Goal: Complete application form

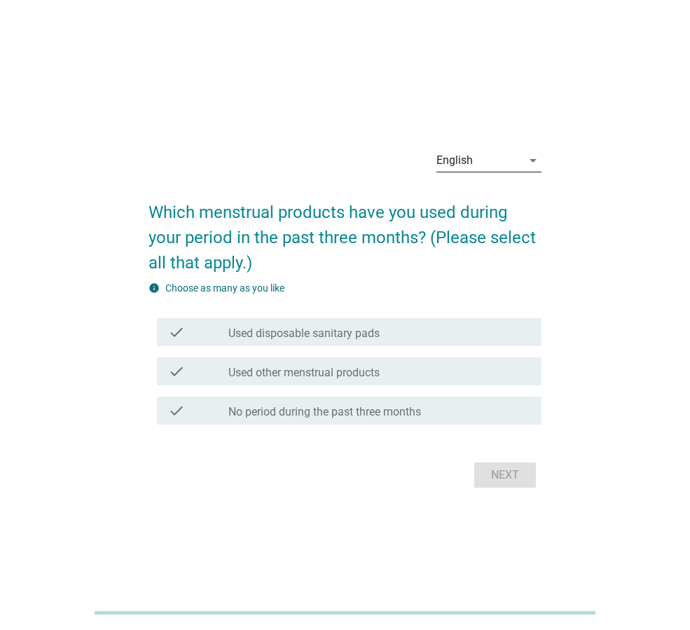
click at [475, 163] on div "English" at bounding box center [480, 160] width 86 height 22
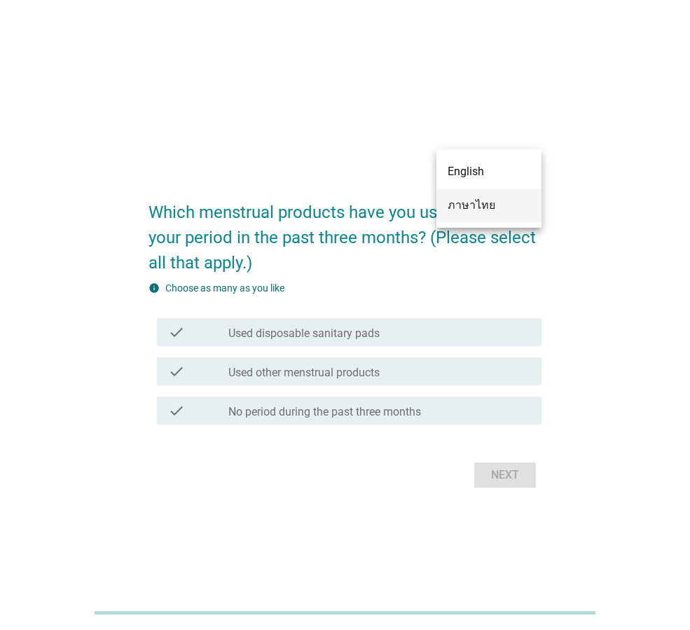
click at [465, 203] on div "ภาษาไทย" at bounding box center [489, 205] width 83 height 17
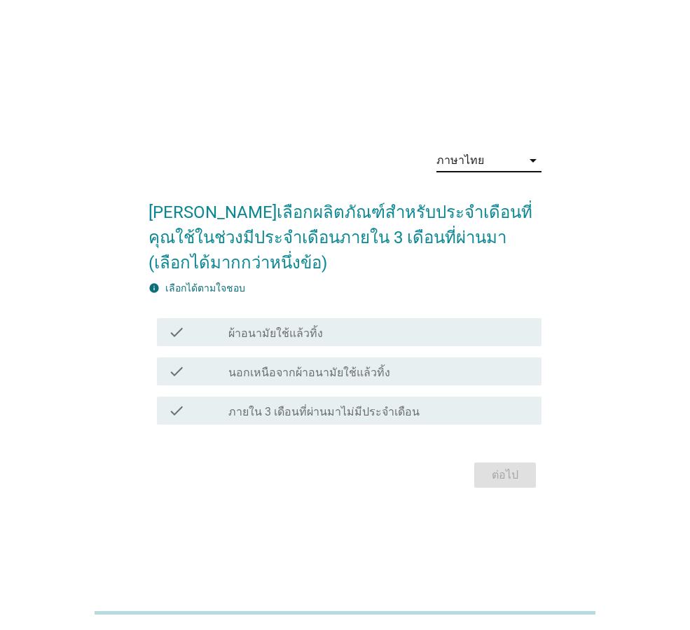
click at [282, 333] on label "ผ้าอนามัยใช้แล้วทิ้ง" at bounding box center [275, 334] width 95 height 14
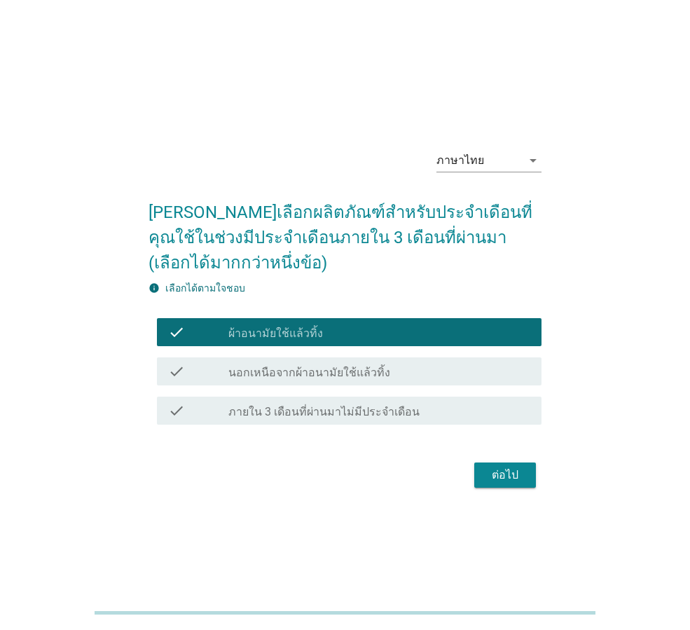
click at [294, 371] on label "นอกเหนือจากผ้าอนามัยใช้แล้วทิ้ง" at bounding box center [309, 373] width 162 height 14
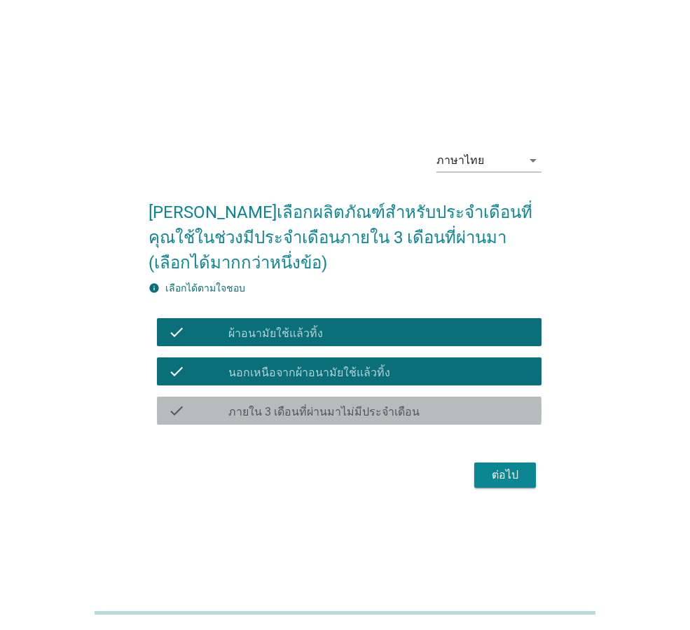
click at [315, 408] on label "ภายใน 3 เดือนที่ผ่านมาไม่มีประจำเดือน" at bounding box center [323, 412] width 191 height 14
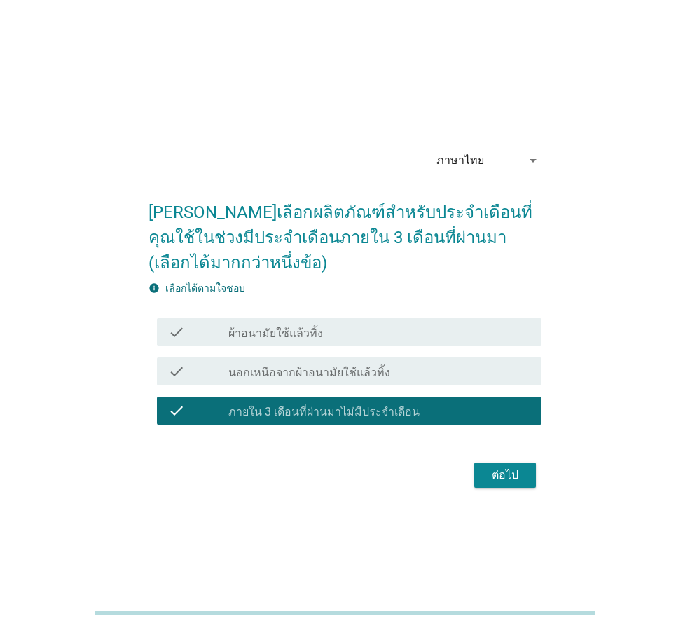
click at [282, 318] on div "check check_box ผ้าอนามัยใช้แล้วทิ้ง" at bounding box center [349, 332] width 385 height 28
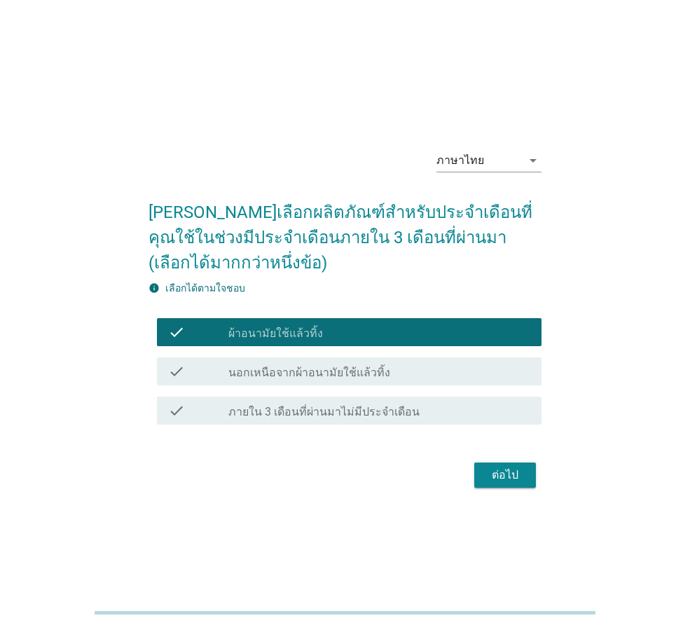
click at [385, 380] on div "check check_box นอกเหนือจากผ้าอนามัยใช้แล้วทิ้ง" at bounding box center [349, 371] width 385 height 28
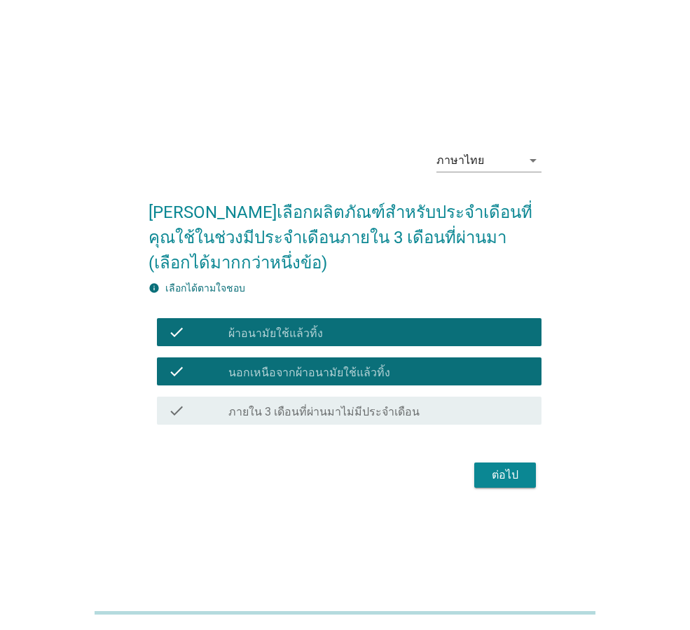
click at [498, 471] on div "ต่อไป" at bounding box center [505, 475] width 39 height 17
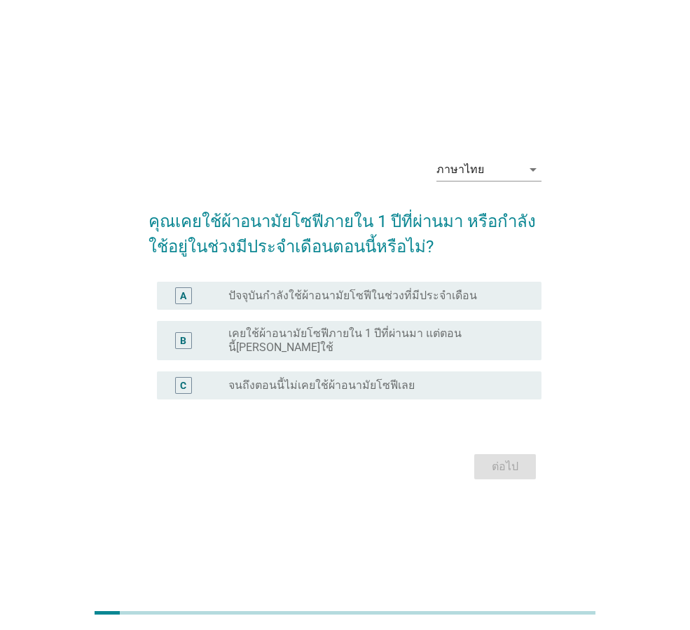
click at [359, 315] on div "A radio_button_unchecked ปัจจุบันกำลังใช้ผ้าอนามัยโซฟีในช่วงที่มีประจำเดือน" at bounding box center [345, 295] width 393 height 39
click at [364, 303] on label "ปัจจุบันกำลังใช้ผ้าอนามัยโซฟีในช่วงที่มีประจำเดือน" at bounding box center [352, 296] width 249 height 14
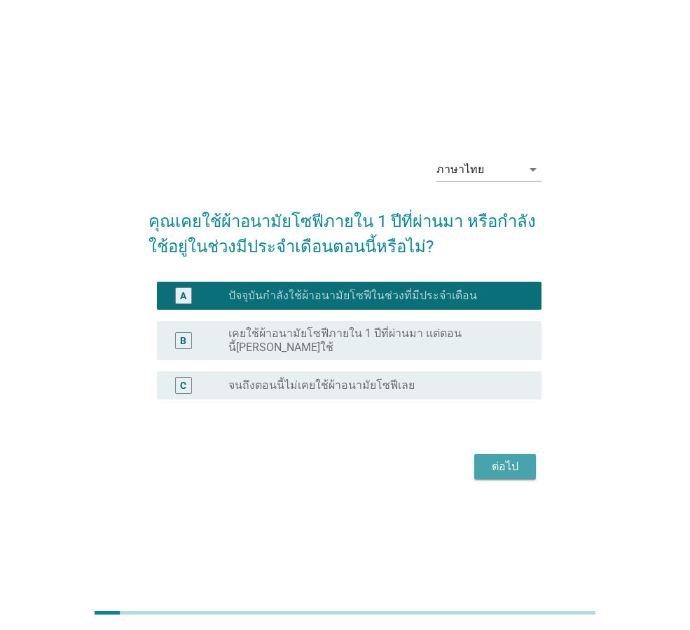
click at [504, 462] on div "ต่อไป" at bounding box center [505, 466] width 39 height 17
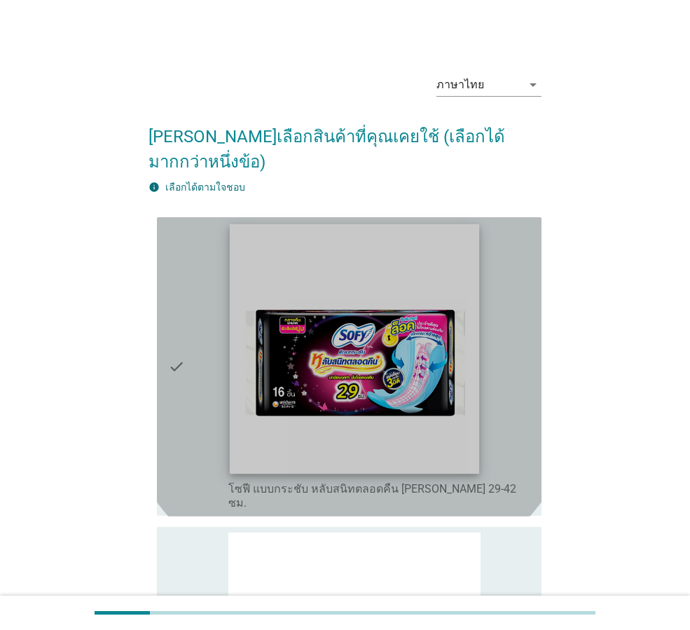
click at [414, 376] on img at bounding box center [355, 349] width 250 height 250
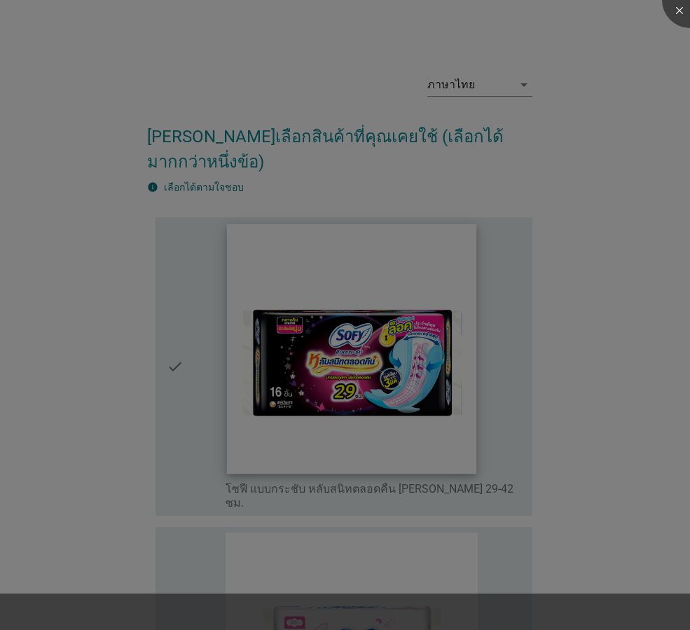
scroll to position [701, 0]
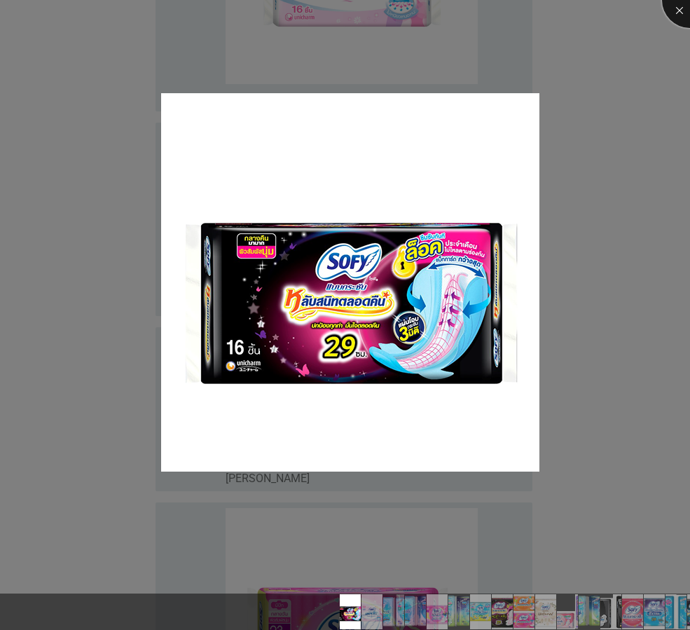
click at [678, 14] on div at bounding box center [690, 0] width 56 height 56
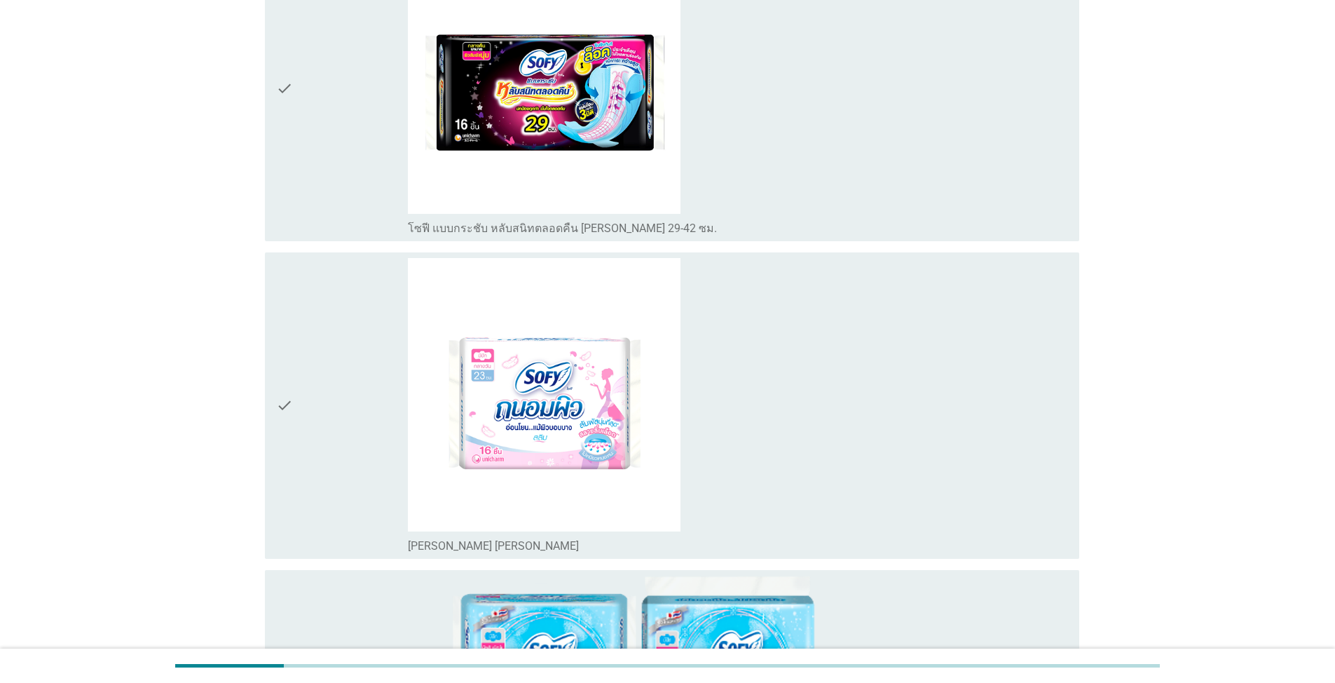
scroll to position [0, 0]
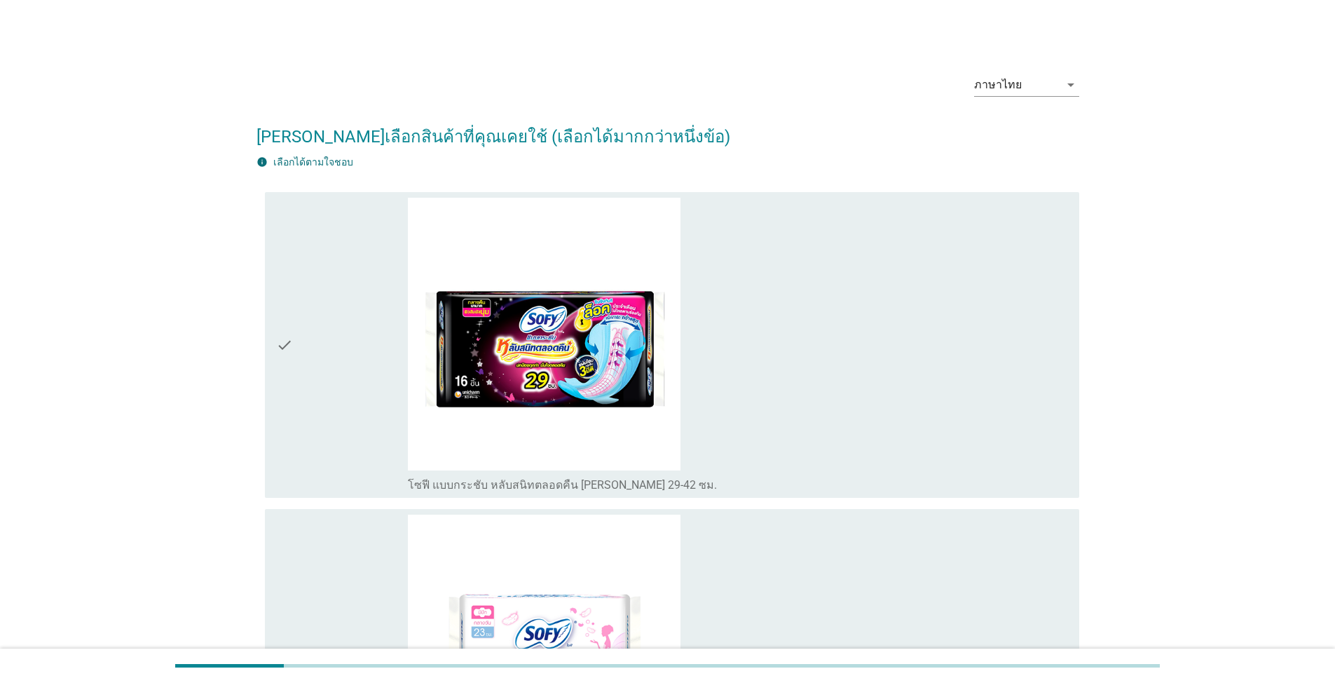
click at [690, 421] on div "check_box_outline_blank โซฟี แบบกระชับ หลับสนิทตลอดคืน [PERSON_NAME] 29-42 ซม." at bounding box center [738, 345] width 660 height 295
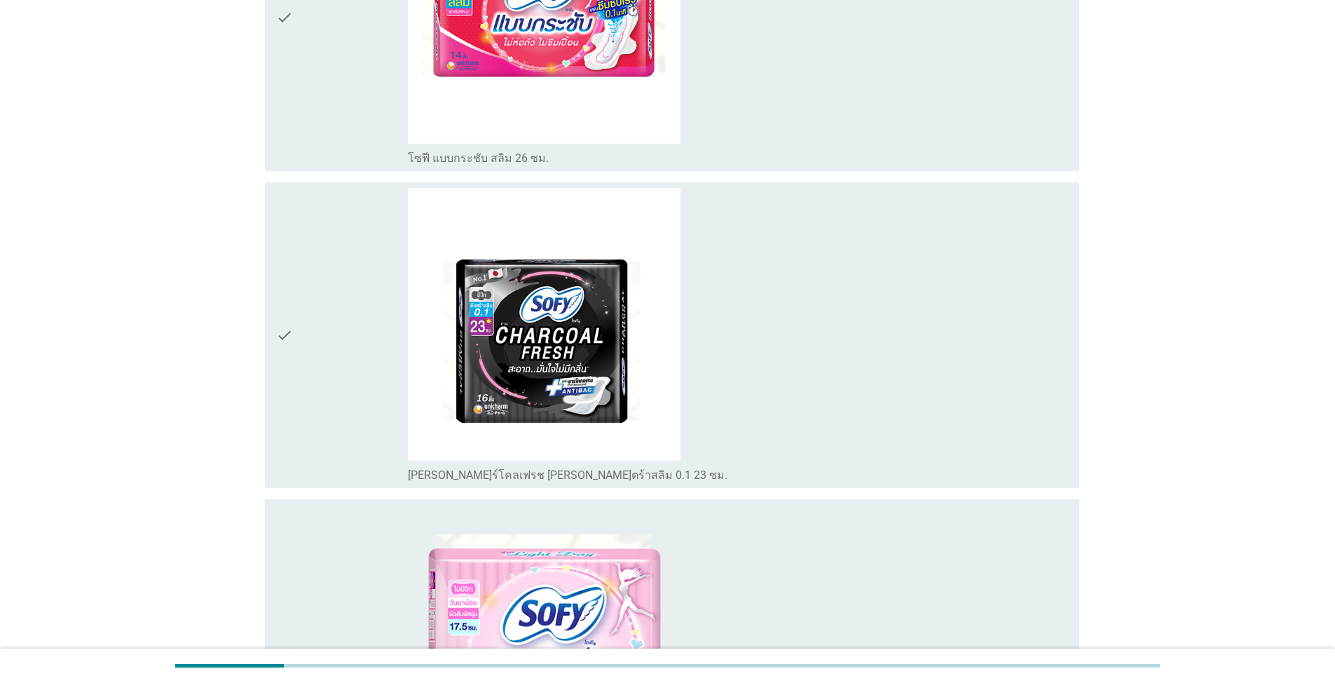
scroll to position [6199, 0]
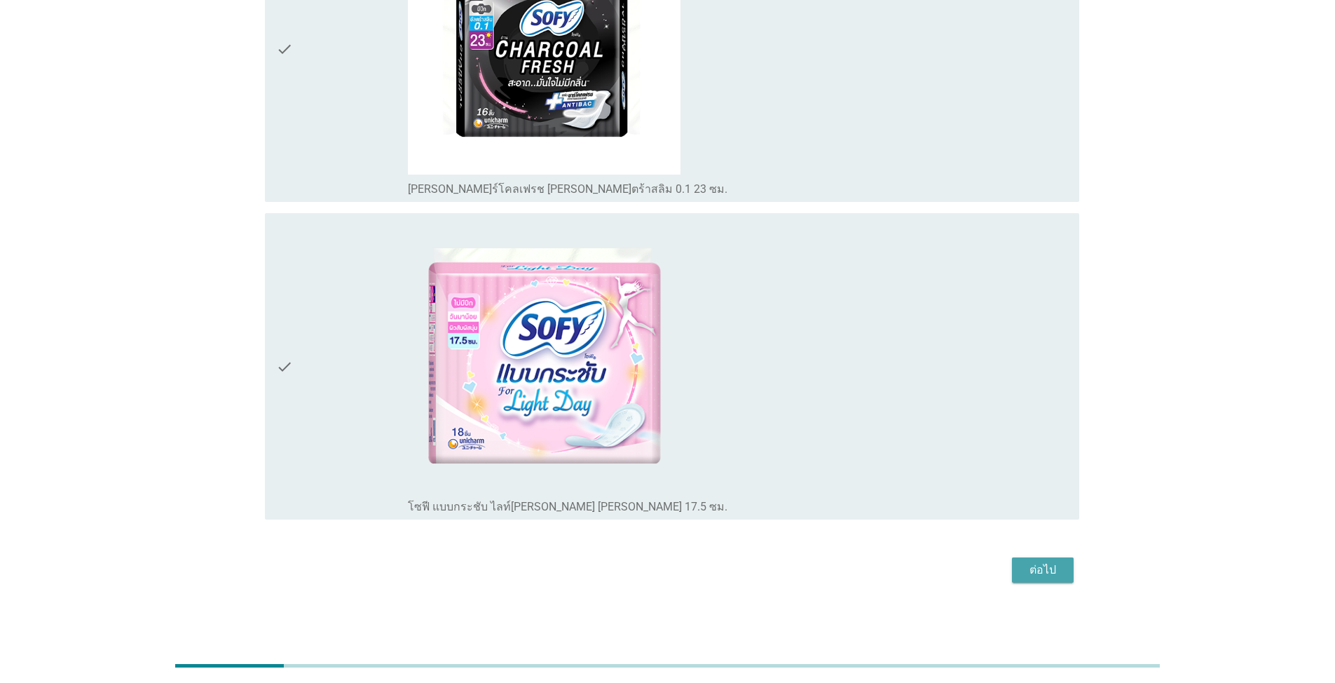
click at [690, 576] on div "ต่อไป" at bounding box center [1042, 569] width 39 height 17
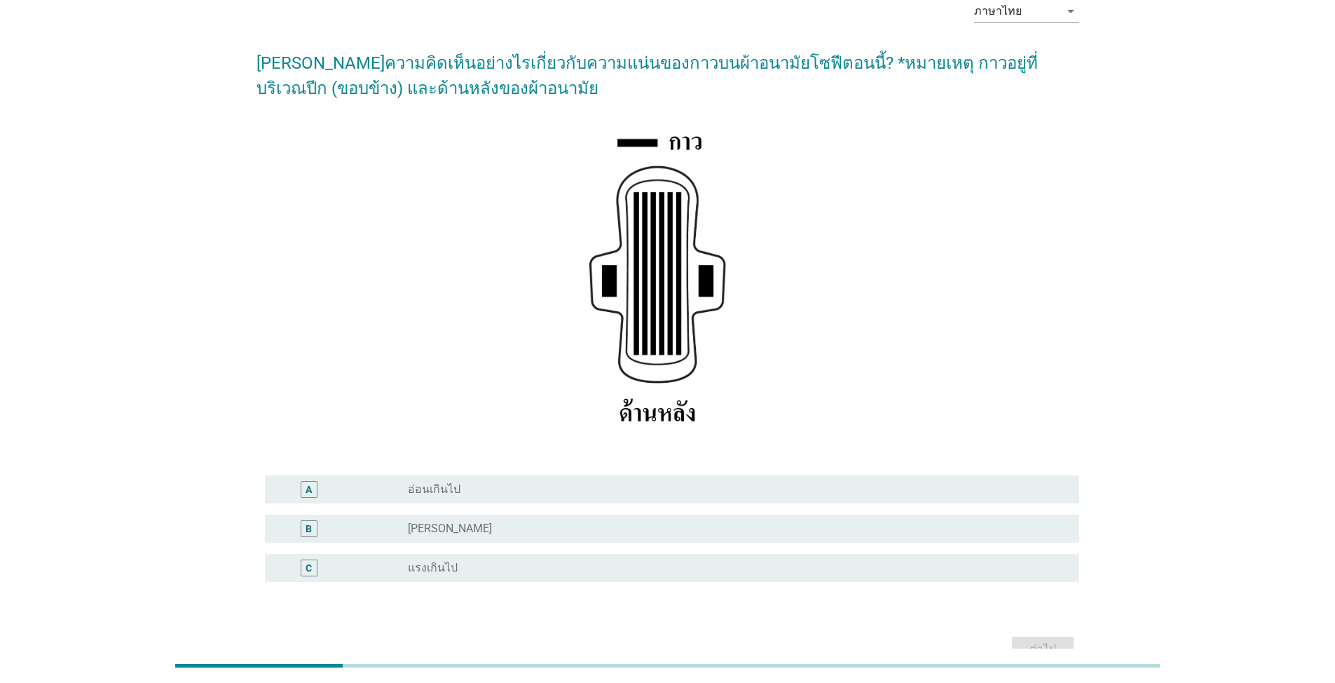
scroll to position [153, 0]
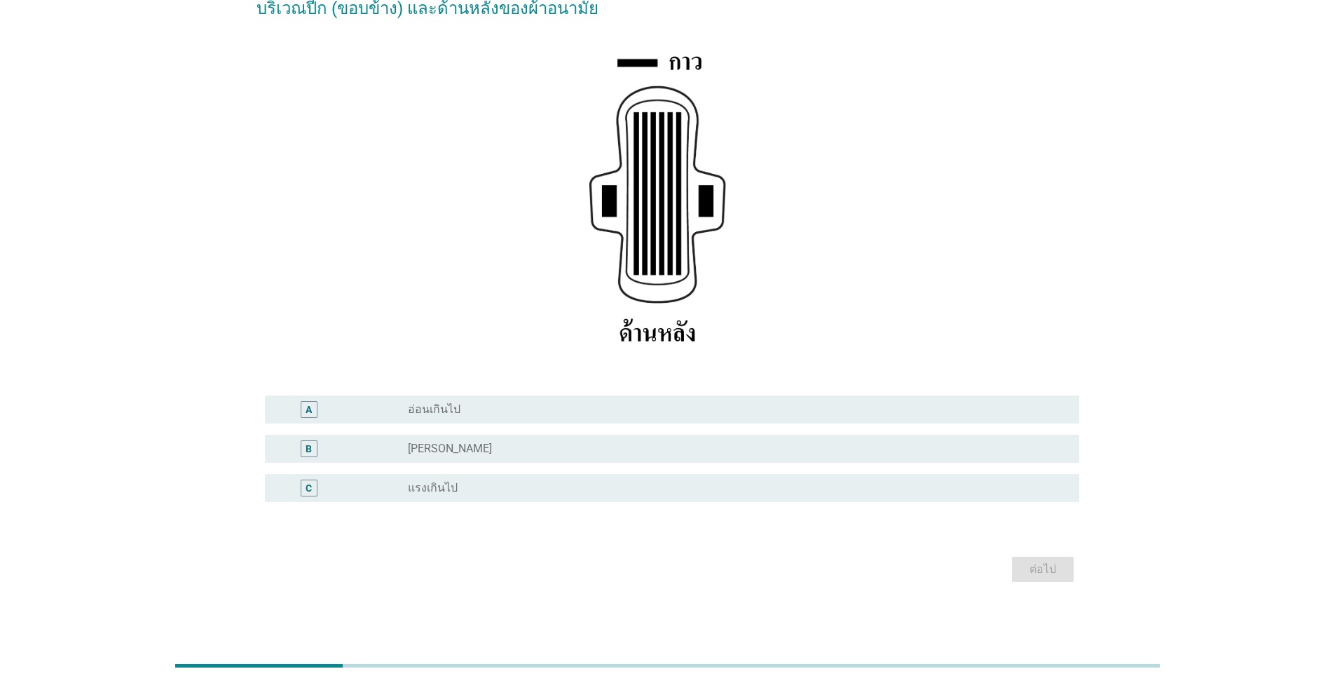
click at [500, 449] on div "radio_button_unchecked [PERSON_NAME]" at bounding box center [732, 449] width 649 height 14
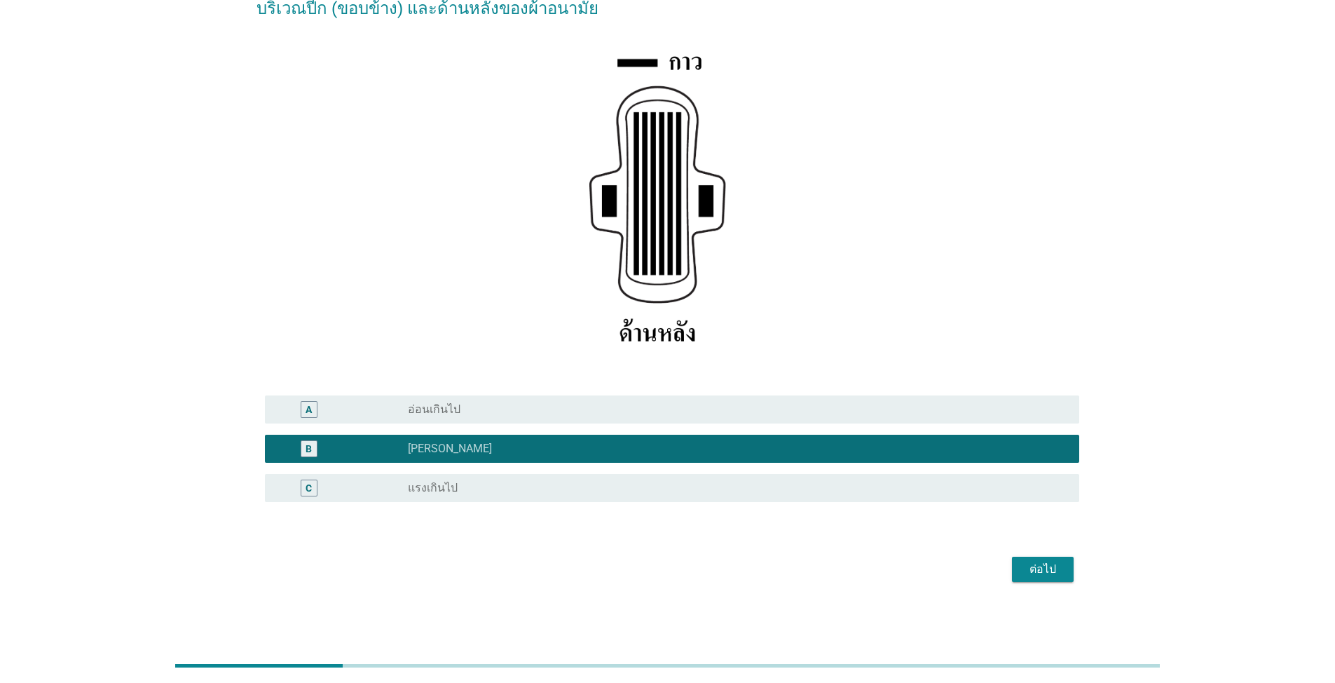
click at [690, 571] on div "ต่อไป" at bounding box center [1042, 569] width 39 height 17
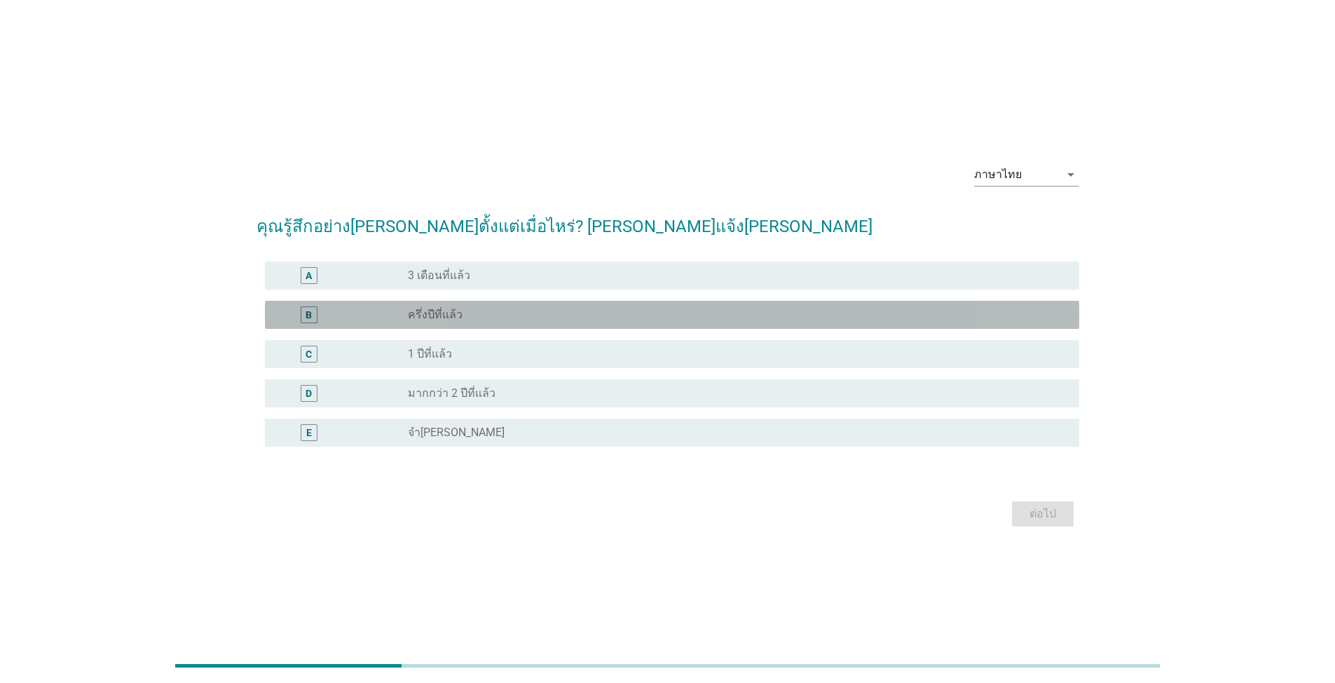
click at [499, 320] on div "radio_button_unchecked ครึ่งปีที่แล้ว" at bounding box center [732, 315] width 649 height 14
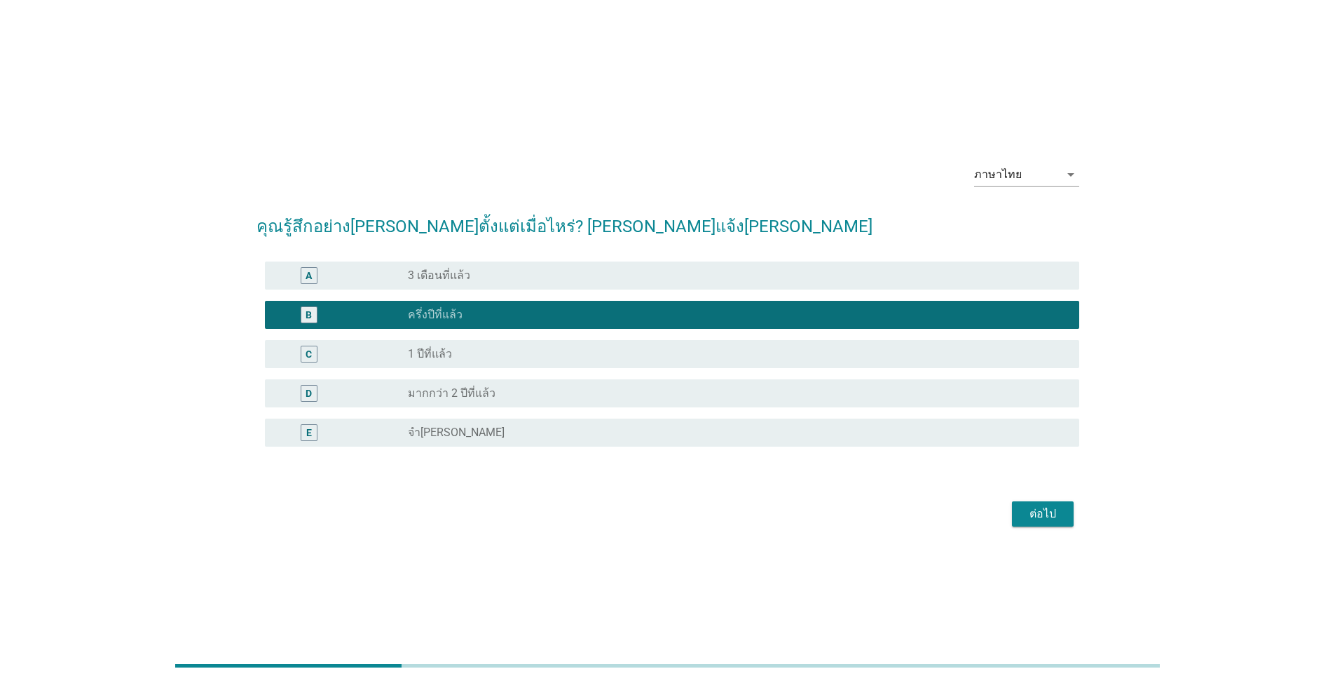
click at [690, 512] on div "ต่อไป" at bounding box center [1042, 513] width 39 height 17
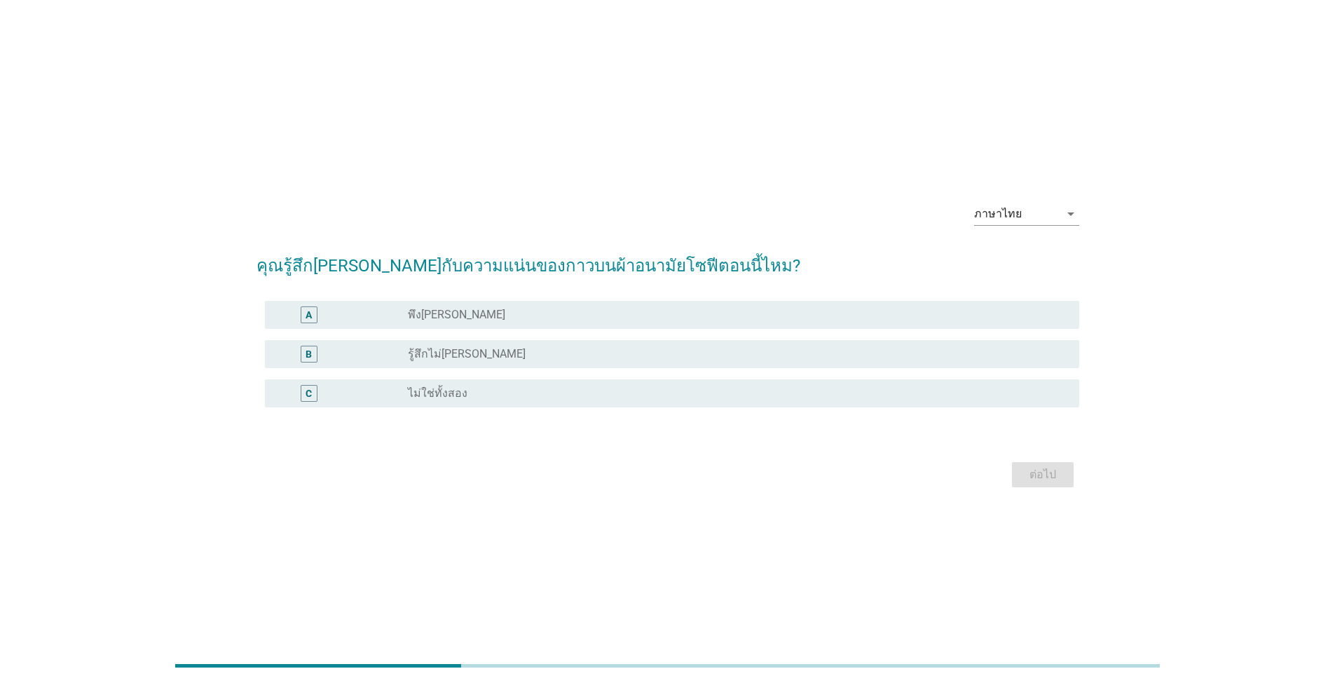
click at [511, 357] on div "radio_button_unchecked รู้สึกไม่[PERSON_NAME]" at bounding box center [732, 354] width 649 height 14
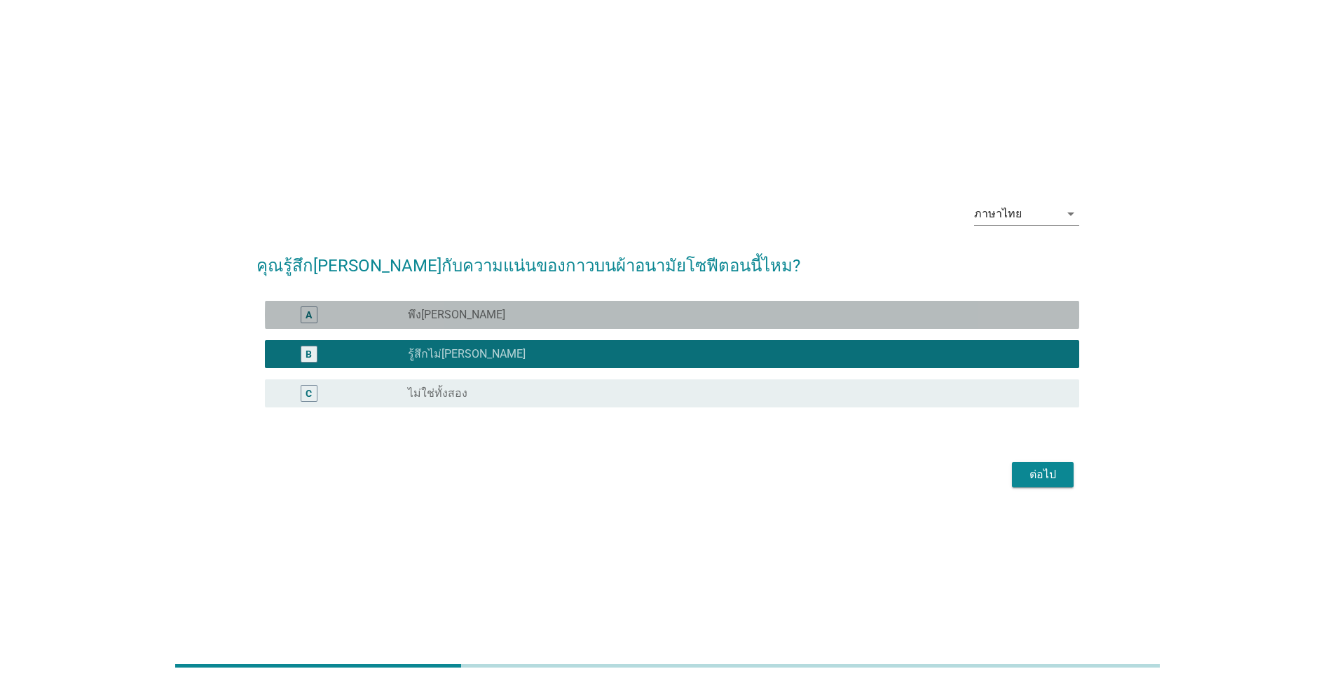
click at [526, 324] on div "A radio_button_unchecked พึง[PERSON_NAME]" at bounding box center [672, 315] width 814 height 28
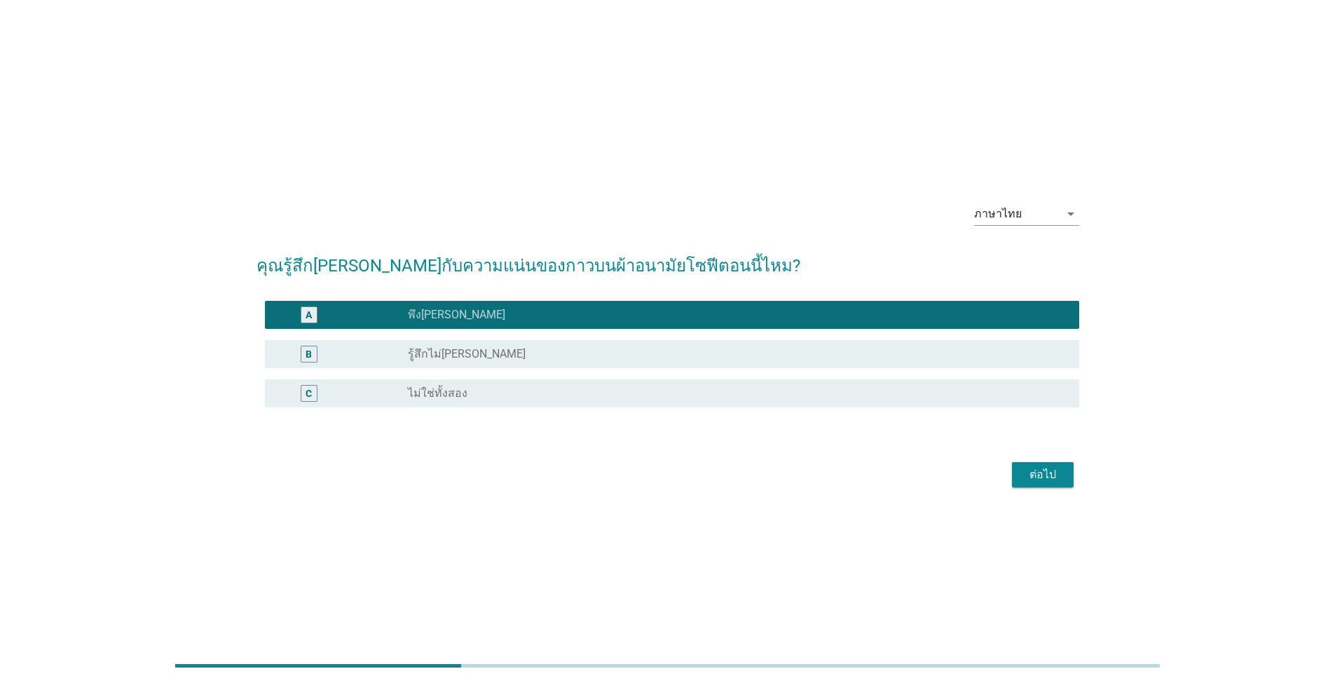
click at [690, 475] on div "ต่อไป" at bounding box center [1042, 474] width 39 height 17
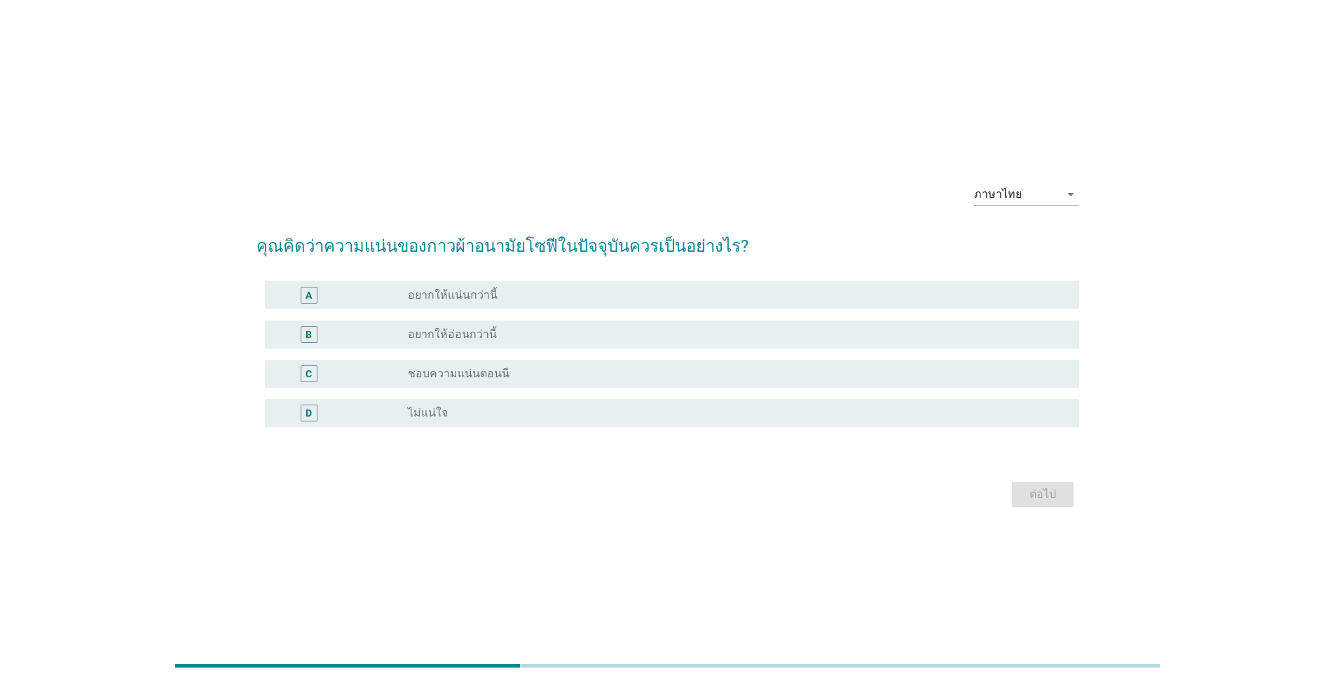
click at [459, 332] on label "อยากให้อ่อนกว่านี้" at bounding box center [452, 334] width 89 height 14
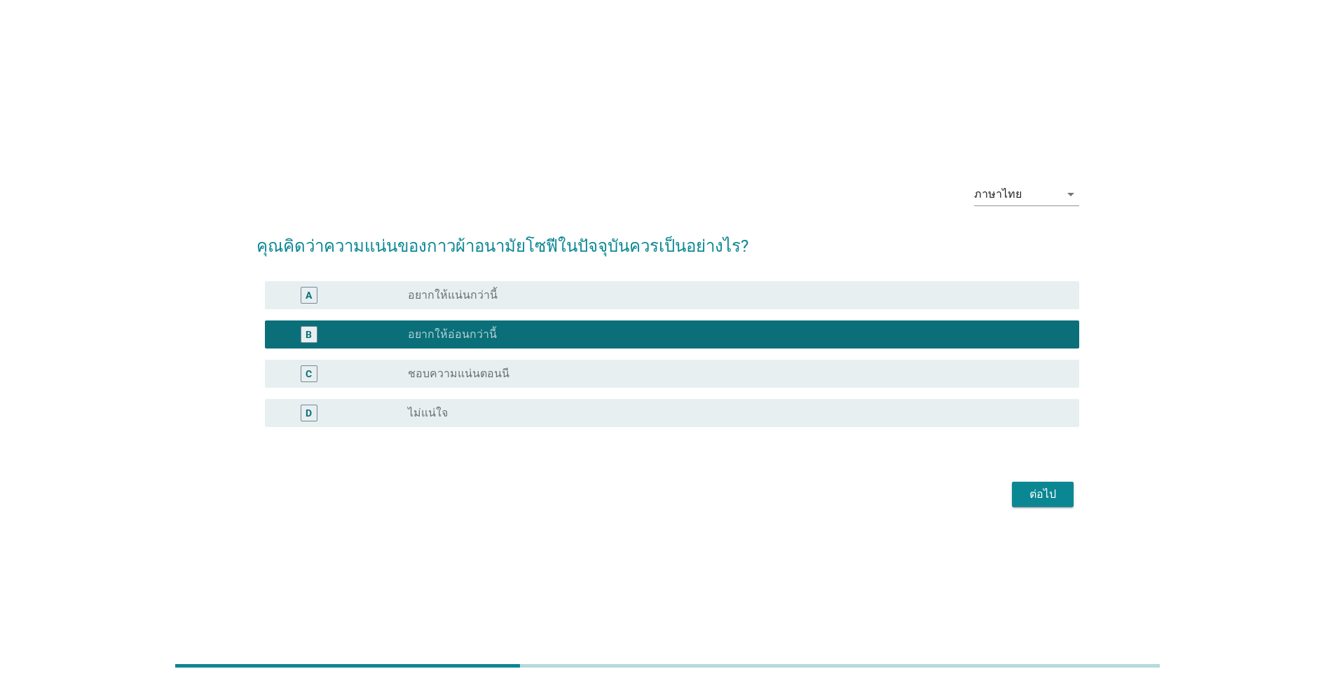
click at [690, 496] on div "ต่อไป" at bounding box center [1042, 494] width 39 height 17
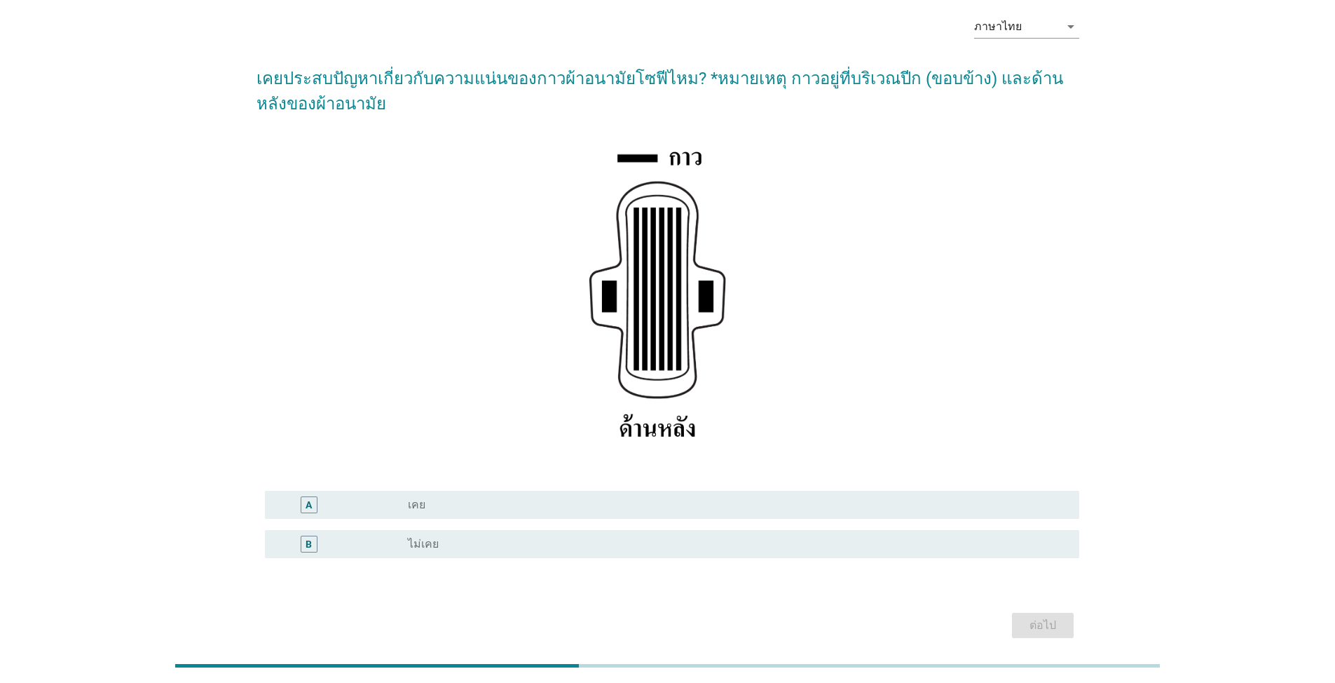
scroll to position [114, 0]
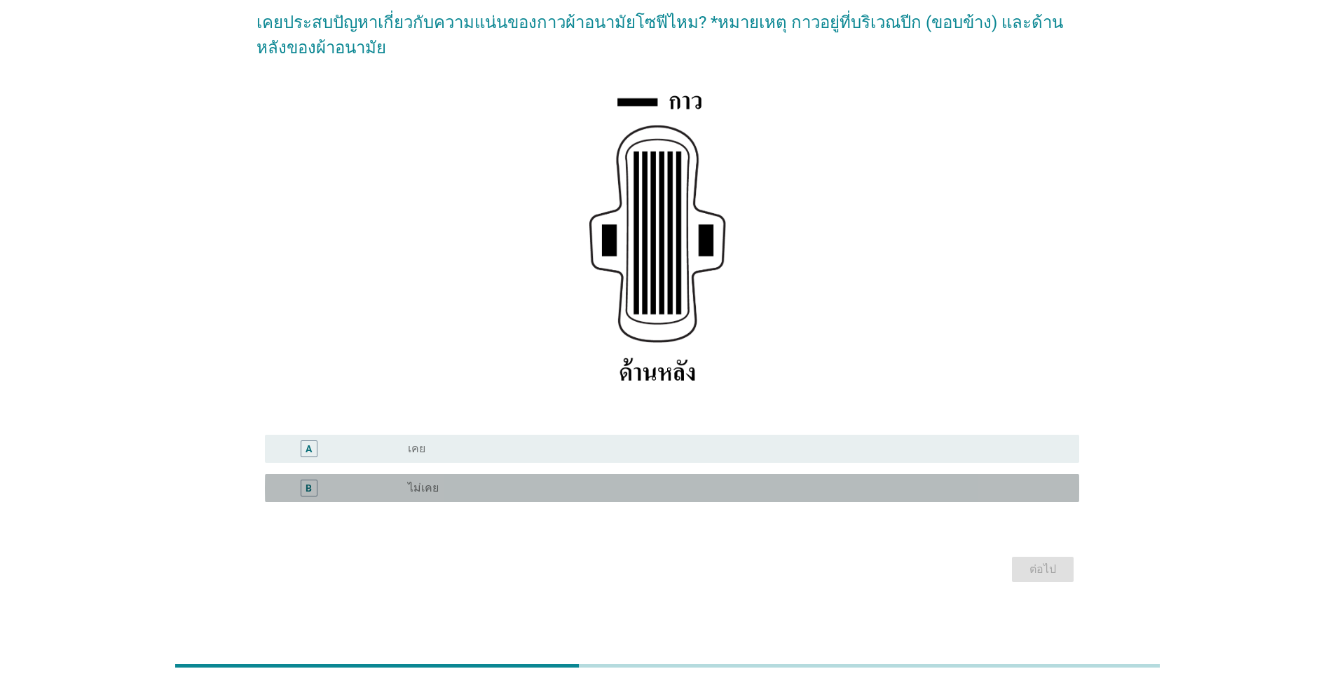
click at [478, 488] on div "radio_button_unchecked ไม่เคย" at bounding box center [732, 488] width 649 height 14
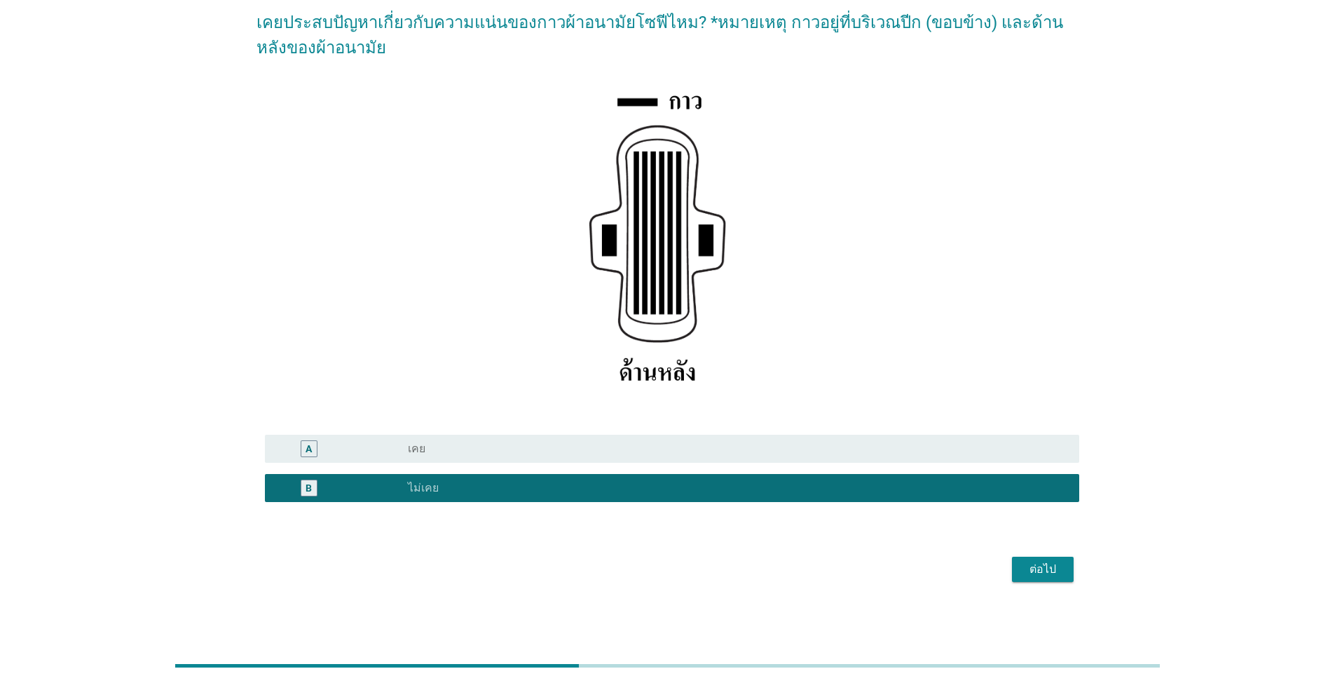
click at [690, 578] on button "ต่อไป" at bounding box center [1043, 568] width 62 height 25
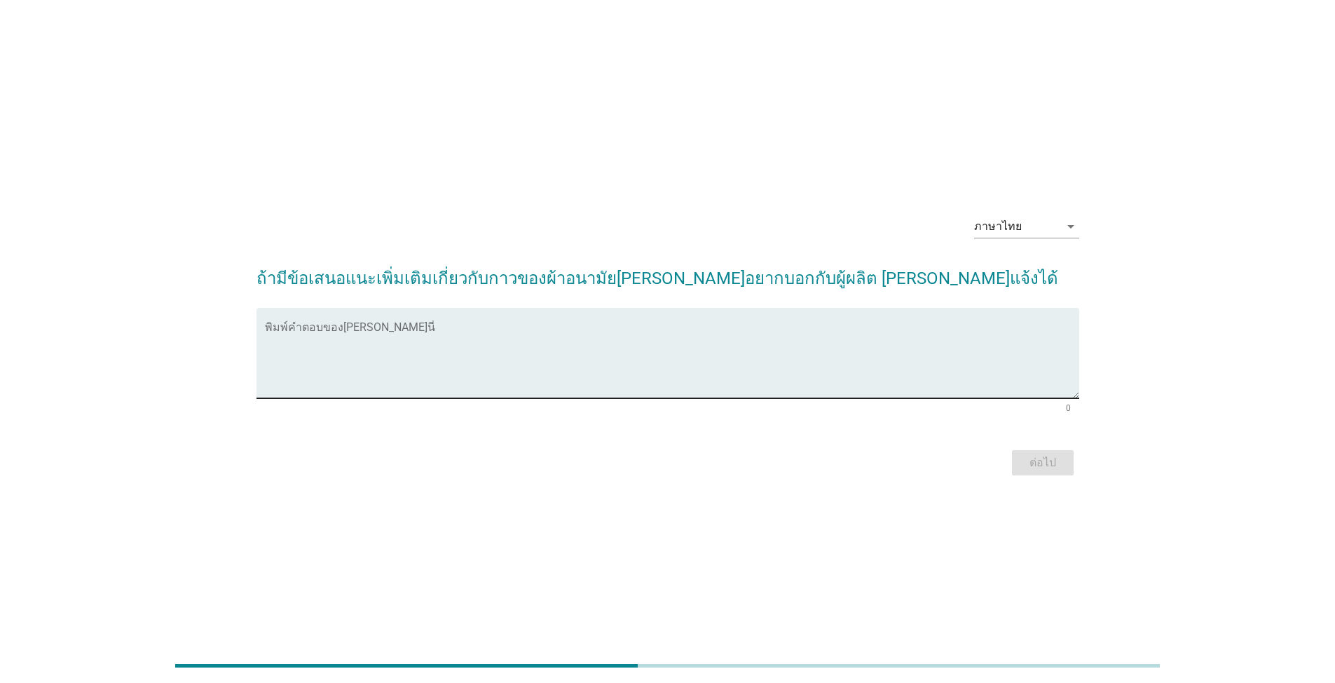
click at [589, 368] on textarea "พิมพ์คำตอบของคุณ ที่นี่" at bounding box center [672, 362] width 814 height 74
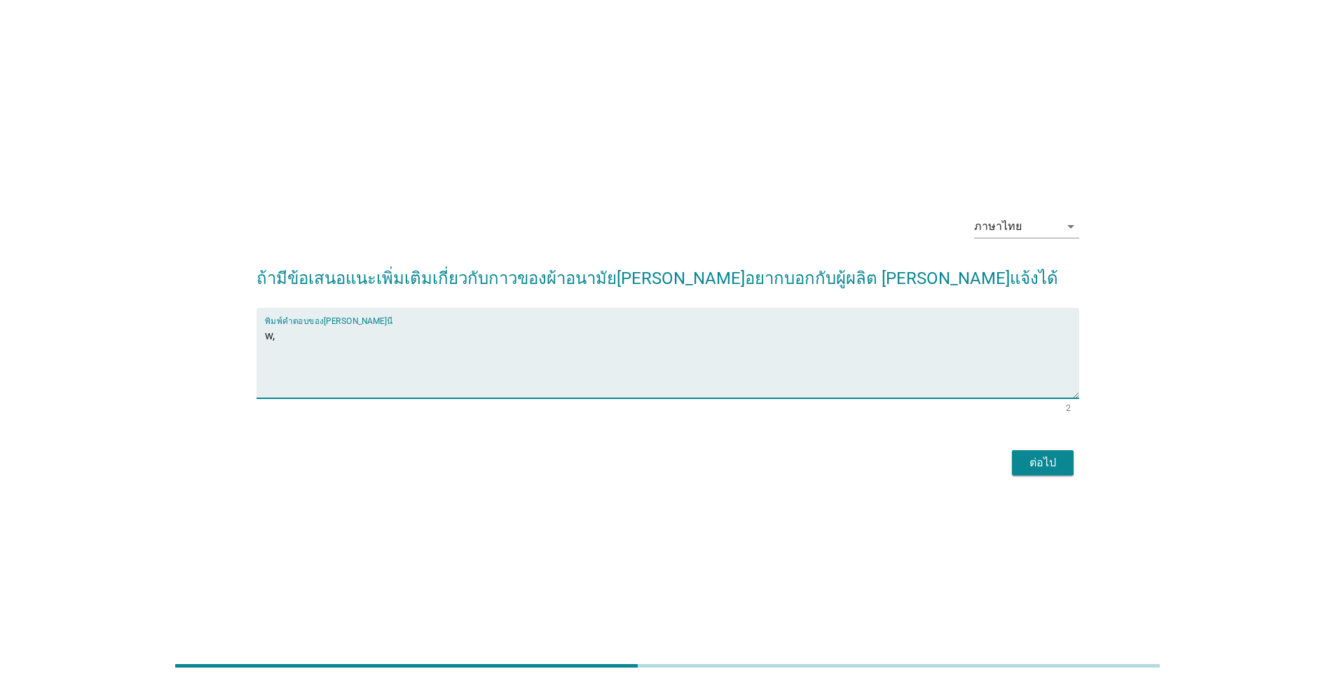
type textarea "w"
type textarea "ไม่มี"
click at [690, 450] on button "ต่อไป" at bounding box center [1043, 462] width 62 height 25
